Goal: Information Seeking & Learning: Find specific fact

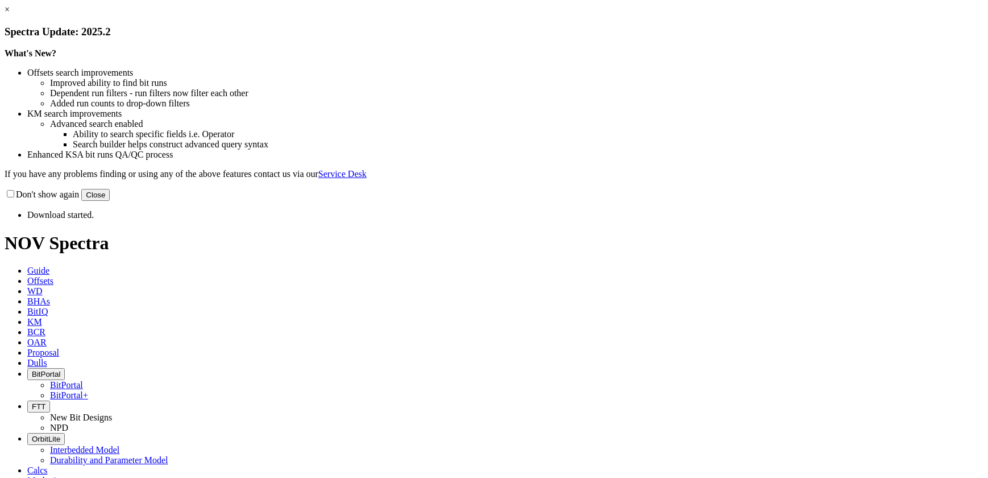
click at [110, 201] on button "Close" at bounding box center [95, 195] width 28 height 12
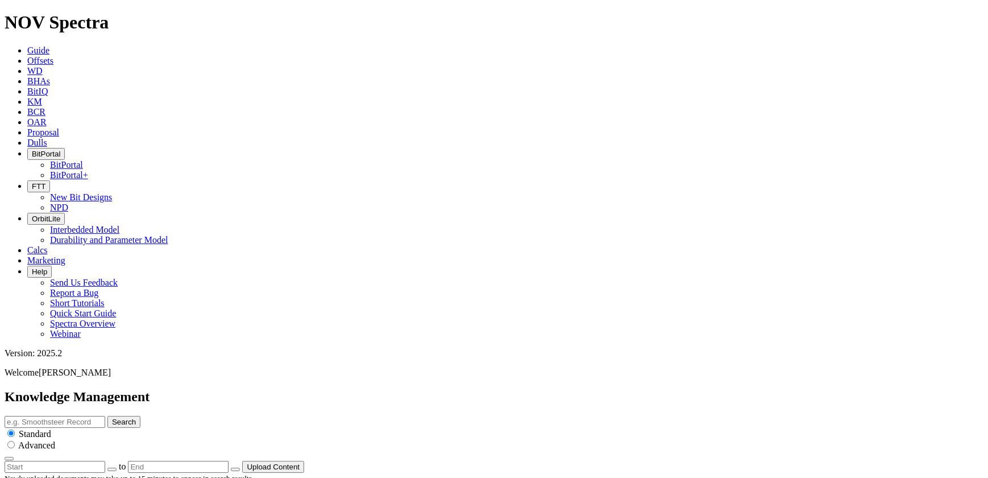
scroll to position [723, 0]
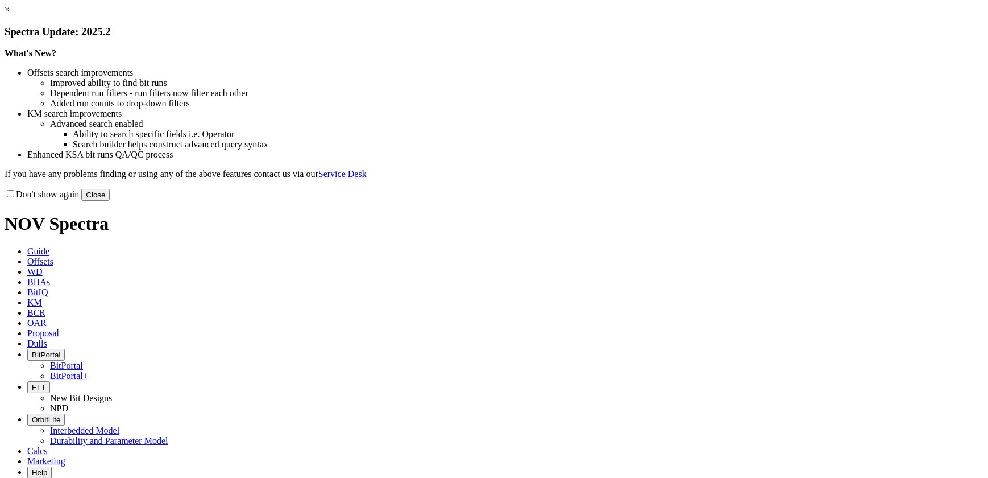
click at [110, 201] on button "Close" at bounding box center [95, 195] width 28 height 12
